Goal: Find specific page/section: Find specific page/section

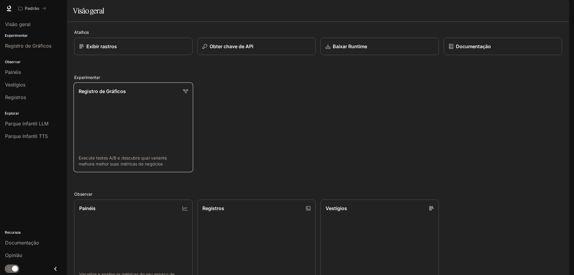
click at [123, 122] on link "Registro de Gráficos Execute testes A/B e descubra qual variante melhora melhor…" at bounding box center [134, 128] width 120 height 90
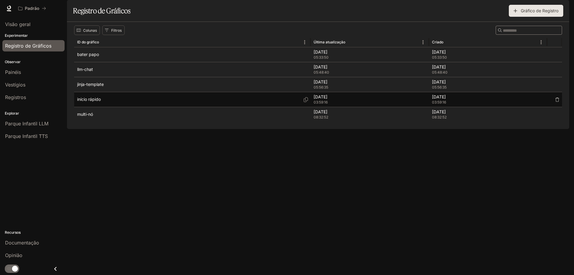
click at [94, 102] on p "início rápido" at bounding box center [89, 99] width 24 height 6
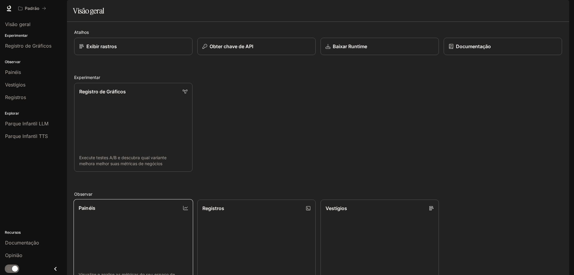
scroll to position [90, 0]
click at [255, 199] on link "Registros Pesquisar e filtrar logs do sistema" at bounding box center [257, 244] width 120 height 90
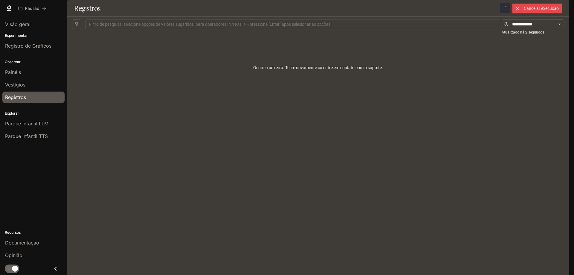
click at [114, 26] on div at bounding box center [292, 24] width 411 height 4
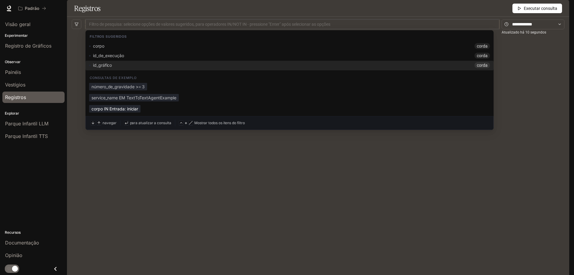
click at [107, 111] on font "corpo IN Entrada: iniciar" at bounding box center [114, 108] width 47 height 5
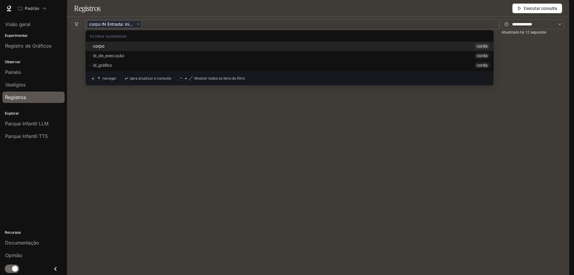
click at [112, 49] on div "corpo corda" at bounding box center [289, 46] width 401 height 6
type input "****"
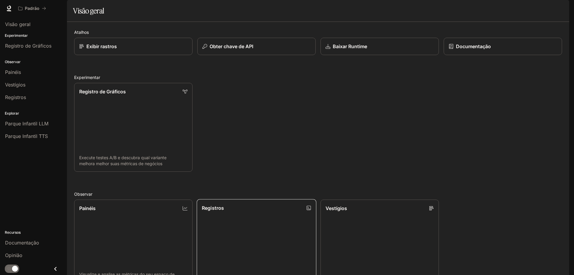
click at [227, 233] on link "Registros Pesquisar e filtrar logs do sistema" at bounding box center [257, 244] width 120 height 90
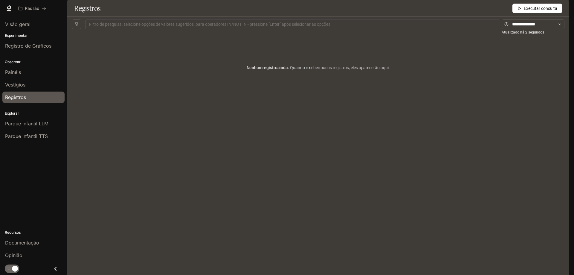
click at [528, 11] on font "Executar consulta" at bounding box center [540, 8] width 33 height 5
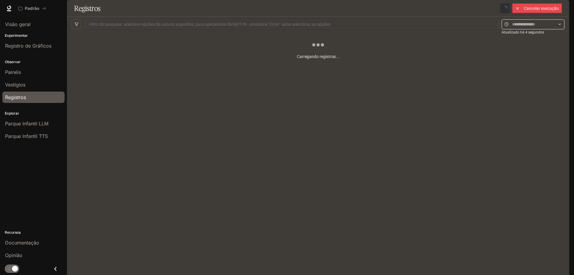
click at [512, 28] on input "text" at bounding box center [533, 24] width 42 height 7
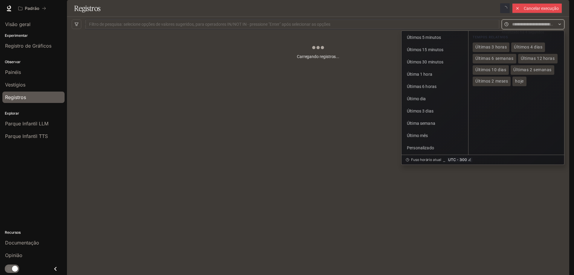
click at [464, 26] on div at bounding box center [292, 24] width 411 height 4
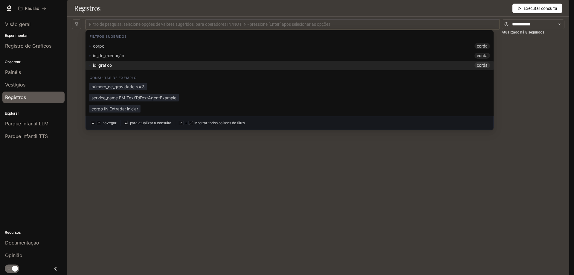
click at [118, 68] on div "id_gráfico corda" at bounding box center [289, 65] width 401 height 6
type input "********"
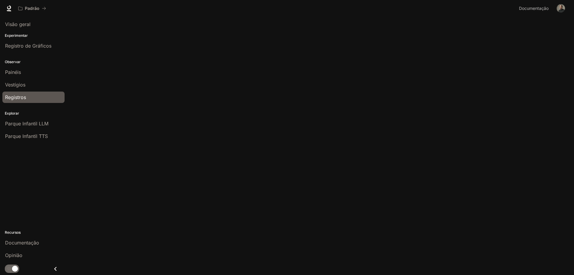
click at [84, 0] on div at bounding box center [318, 0] width 502 height 0
click at [78, 0] on div at bounding box center [318, 0] width 502 height 0
click at [19, 125] on font "Parque Infantil LLM" at bounding box center [26, 123] width 43 height 6
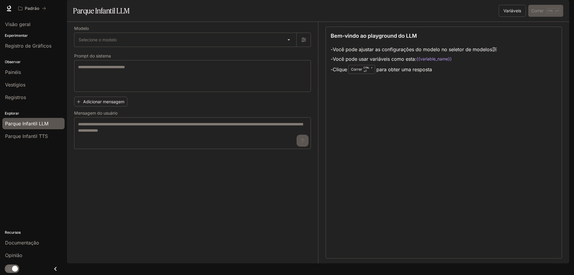
click at [23, 96] on font "Registros" at bounding box center [15, 97] width 21 height 6
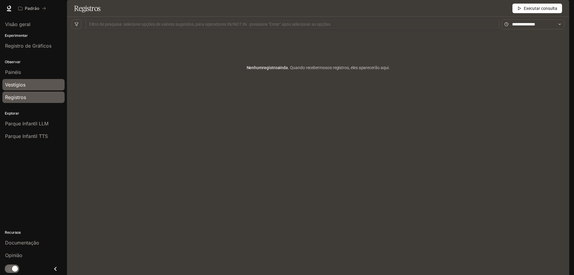
click at [25, 85] on font "Vestígios" at bounding box center [15, 85] width 20 height 6
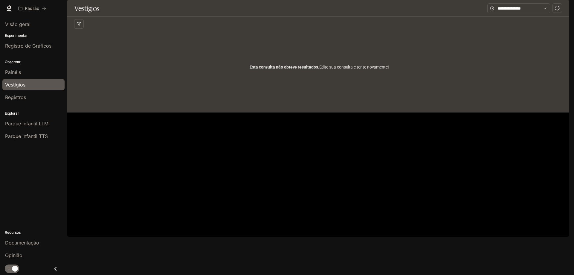
click at [27, 76] on link "Painéis" at bounding box center [33, 71] width 62 height 11
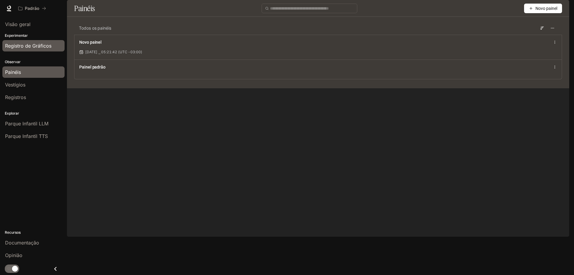
click at [38, 42] on span "Registro de Gráficos" at bounding box center [28, 45] width 46 height 7
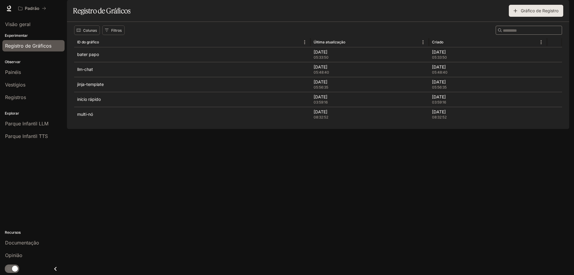
click at [36, 74] on div "Painéis" at bounding box center [33, 71] width 57 height 7
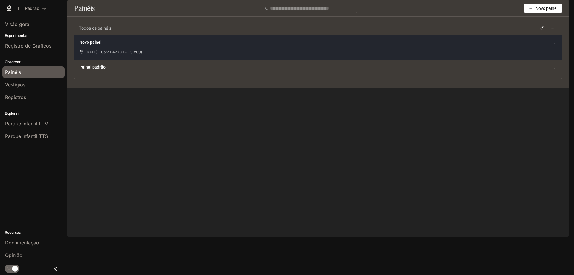
click at [103, 59] on div "Novo painel [DATE] ⎯ 05:21:42 (UTC -03:00)" at bounding box center [317, 47] width 487 height 25
